Goal: Check status: Check status

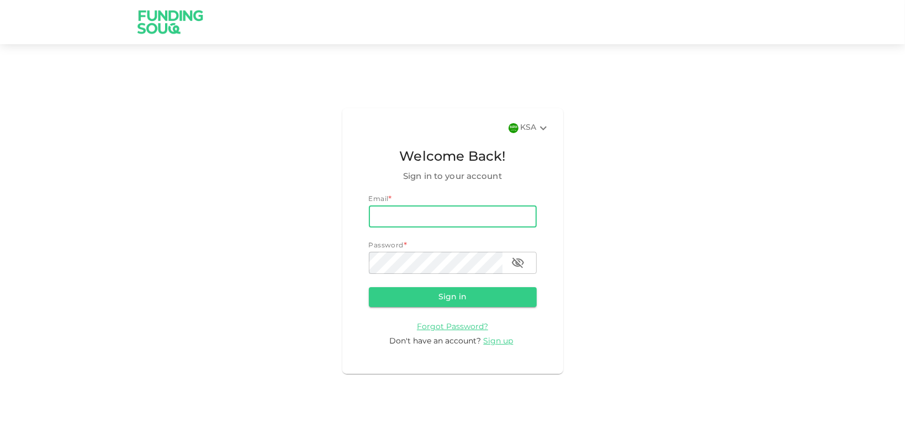
paste input "[EMAIL_ADDRESS][DOMAIN_NAME]"
type input "[EMAIL_ADDRESS][DOMAIN_NAME]"
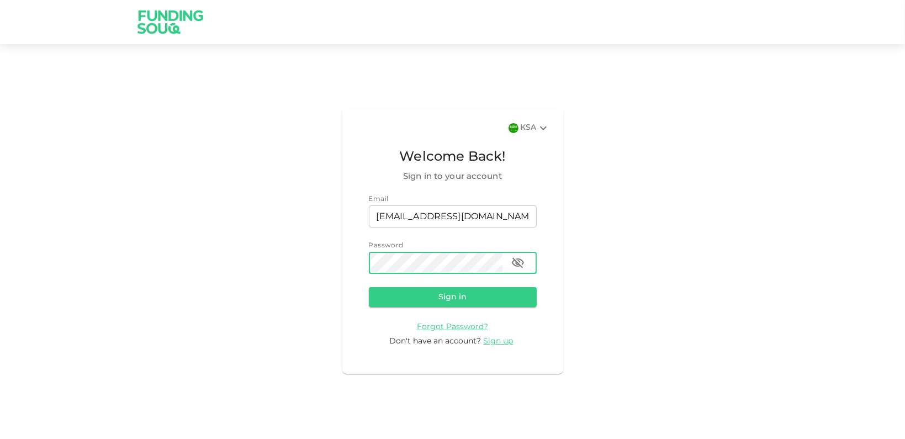
click at [369, 287] on button "Sign in" at bounding box center [453, 297] width 168 height 20
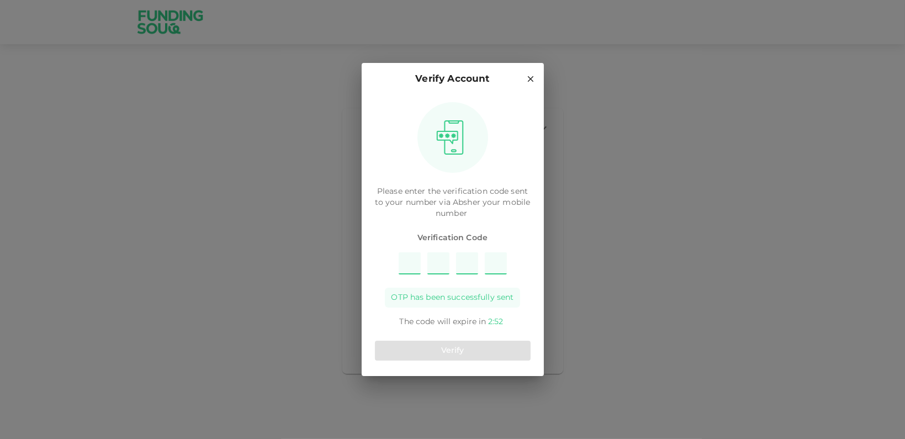
click at [406, 256] on input "Please enter OTP character 1" at bounding box center [410, 263] width 22 height 22
type input "6"
type input "3"
type input "5"
type input "1"
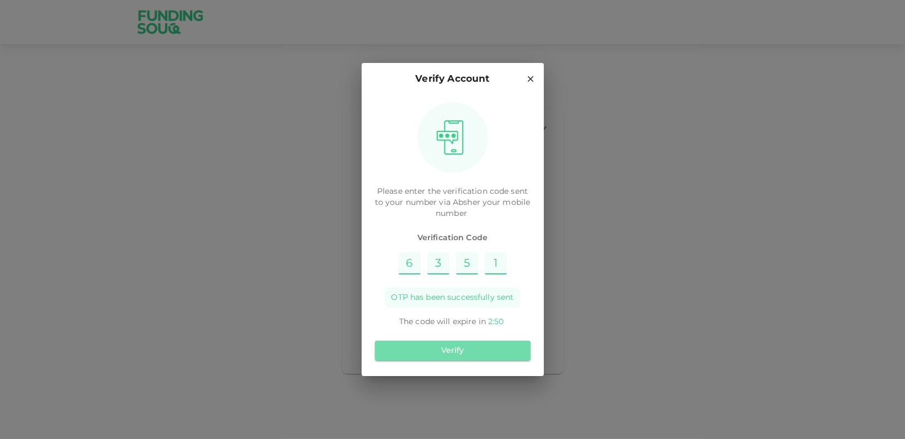
click at [426, 357] on button "Verify" at bounding box center [453, 351] width 156 height 20
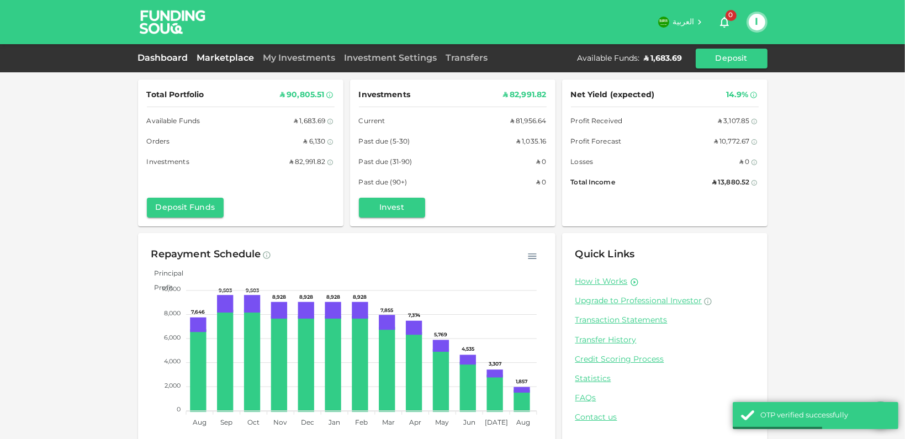
click at [225, 55] on link "Marketplace" at bounding box center [226, 58] width 66 height 8
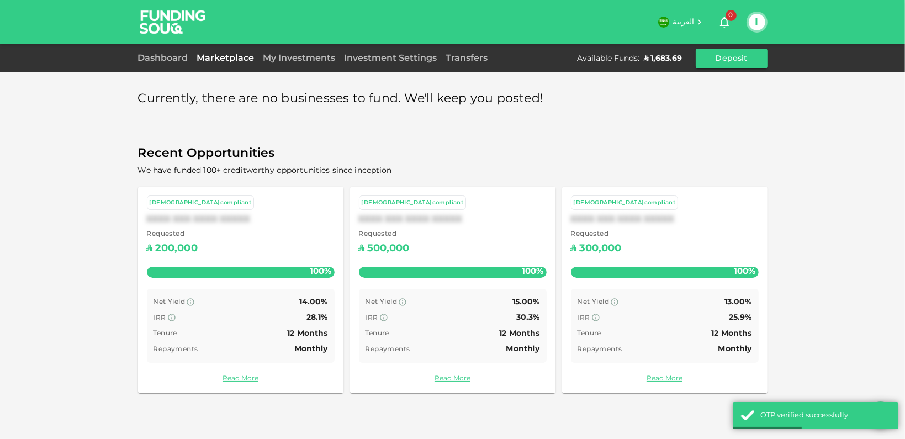
click at [315, 45] on div "Dashboard Marketplace My Investments Investment Settings Transfers Available Fu…" at bounding box center [452, 58] width 905 height 28
click at [308, 56] on link "My Investments" at bounding box center [299, 58] width 81 height 8
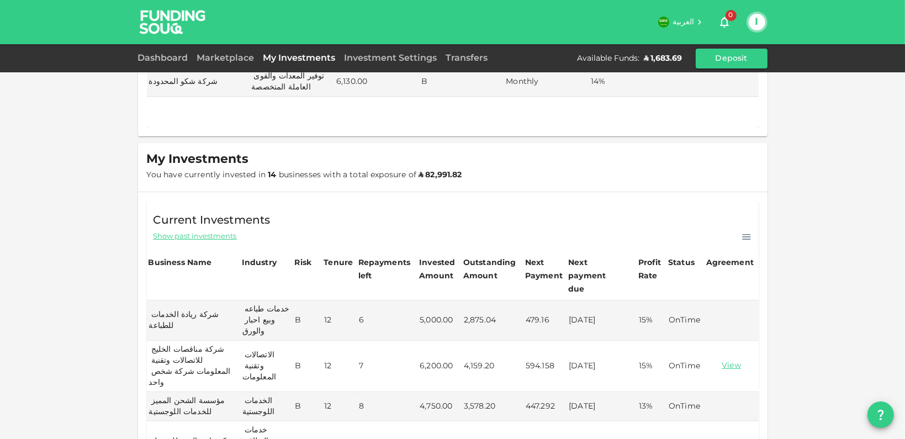
scroll to position [166, 0]
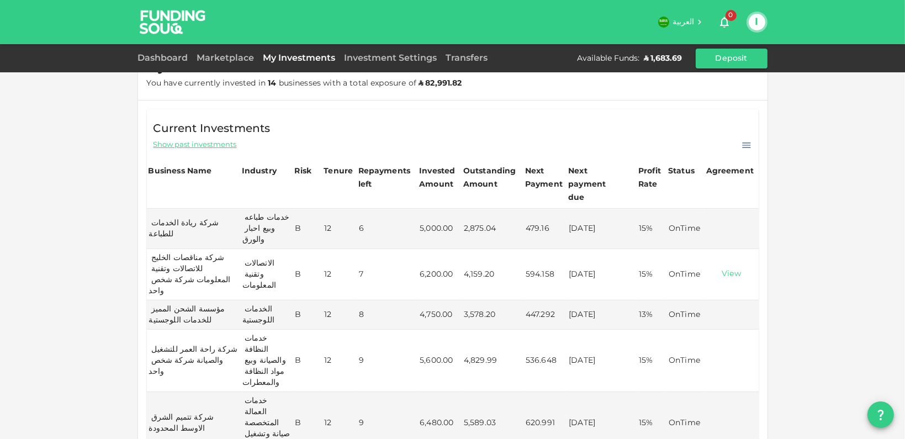
click at [726, 269] on link "View" at bounding box center [732, 274] width 50 height 10
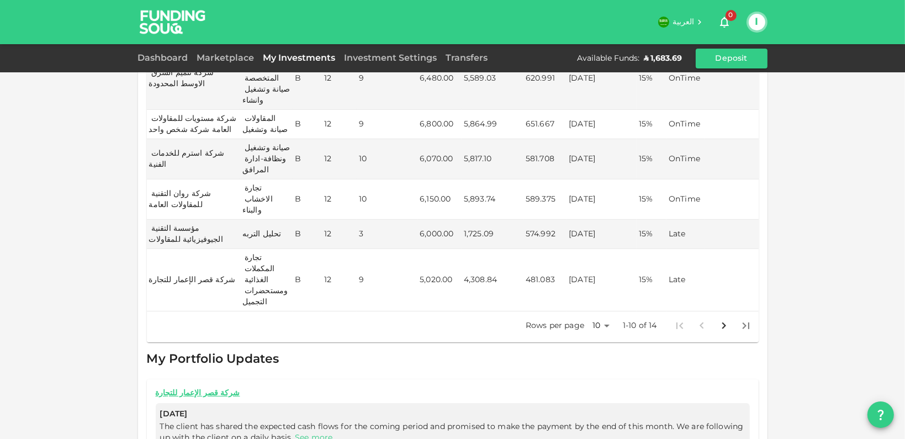
scroll to position [486, 0]
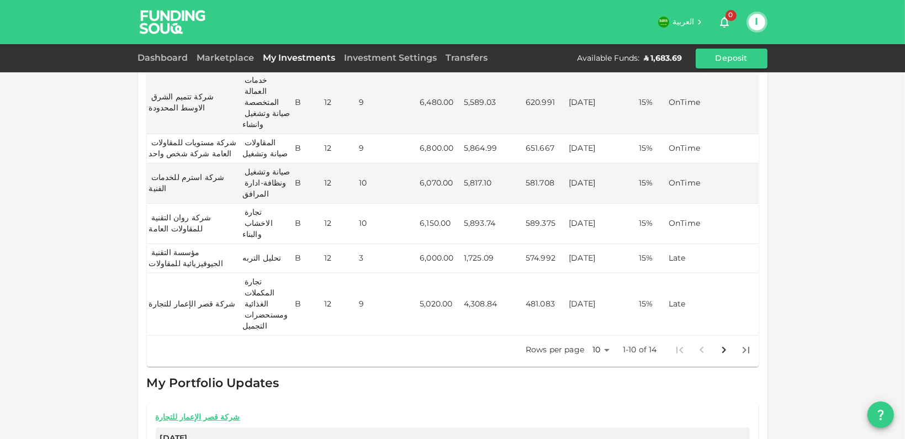
click at [578, 244] on td "[DATE]" at bounding box center [601, 258] width 70 height 29
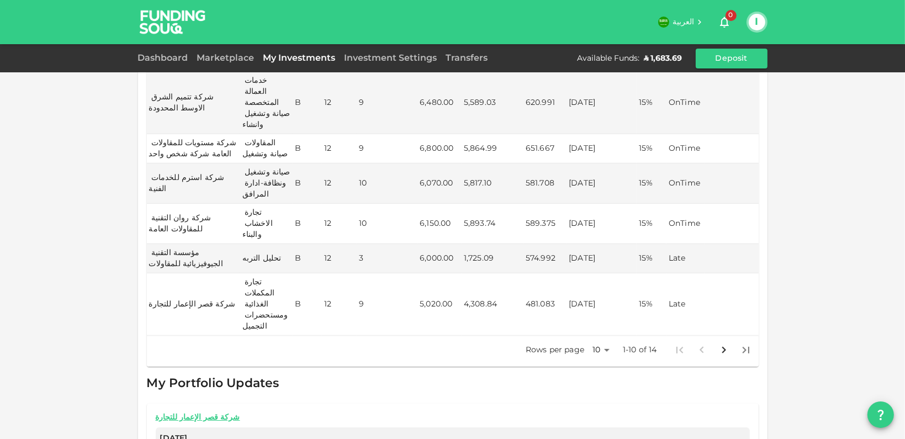
click at [717, 343] on icon "Go to next page" at bounding box center [723, 349] width 13 height 13
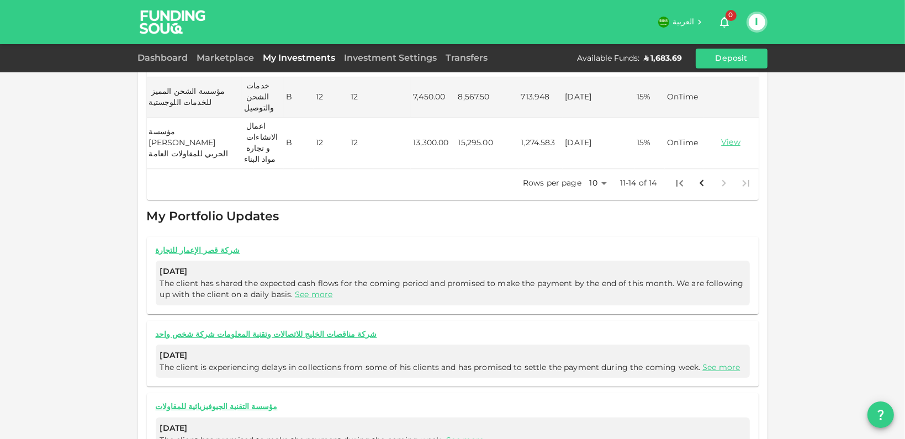
scroll to position [212, 0]
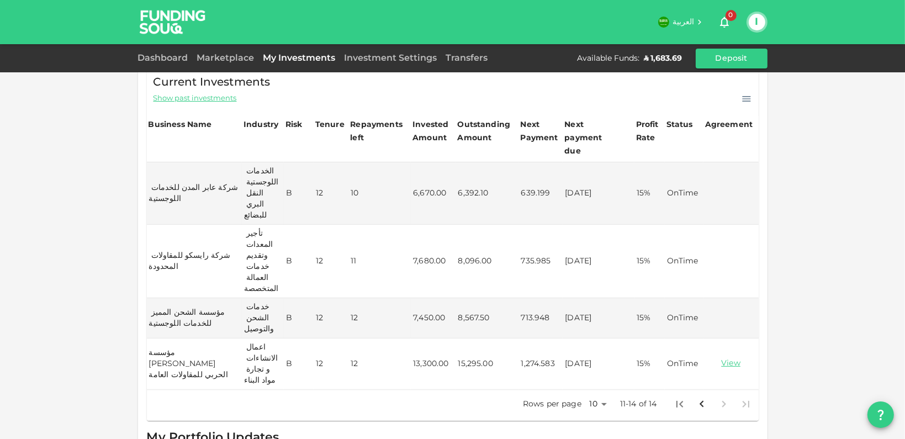
click at [470, 338] on td "15,295.00" at bounding box center [486, 363] width 63 height 51
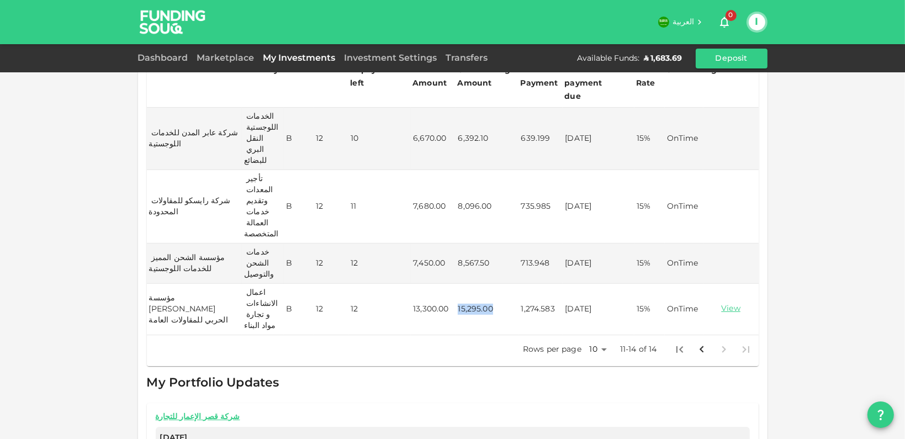
scroll to position [267, 0]
click at [720, 303] on link "View" at bounding box center [730, 308] width 51 height 10
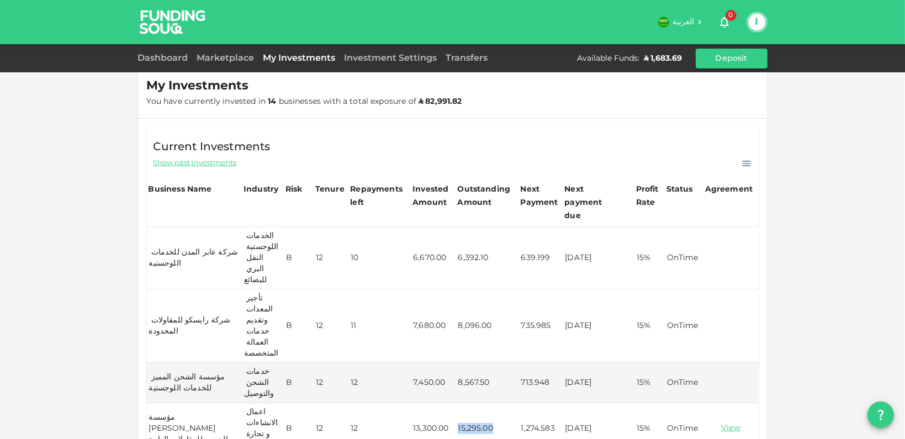
scroll to position [212, 0]
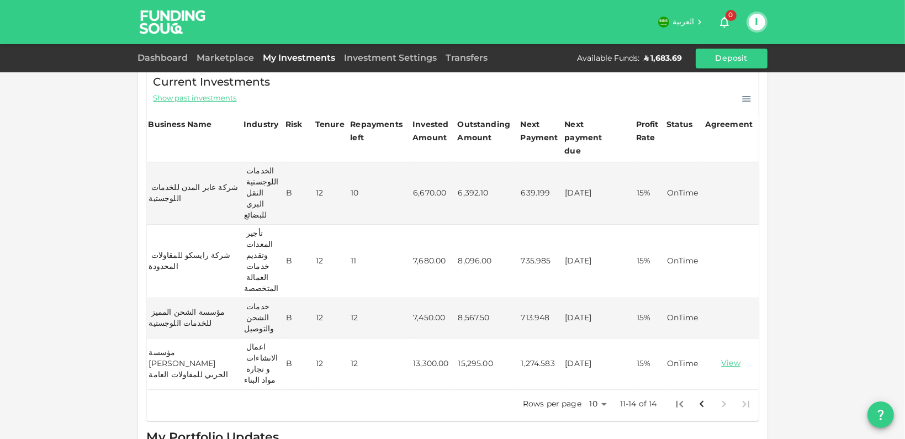
click at [695, 397] on icon "Go to previous page" at bounding box center [701, 403] width 13 height 13
